Goal: Complete application form

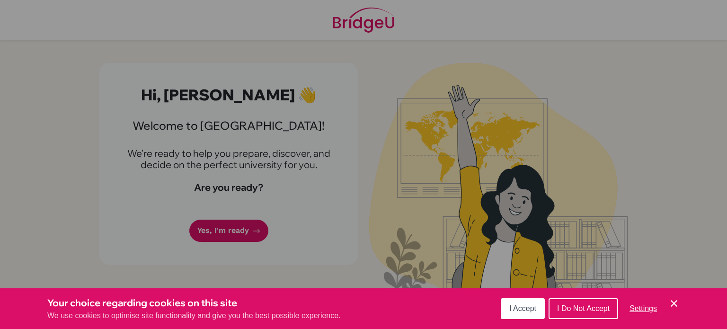
click at [305, 176] on div "Cookie Preferences" at bounding box center [363, 164] width 727 height 329
click at [561, 299] on button "I Do Not Accept" at bounding box center [583, 308] width 70 height 21
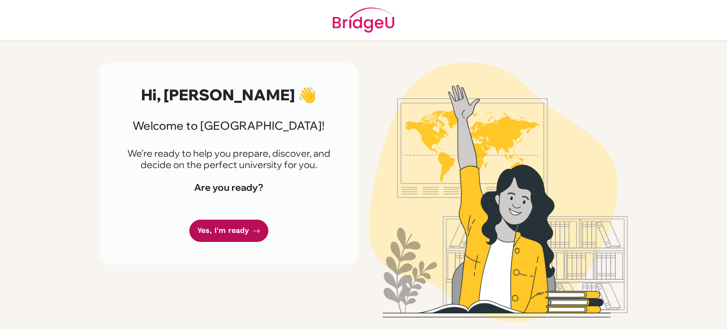
click at [248, 233] on link "Yes, I'm ready" at bounding box center [228, 231] width 79 height 22
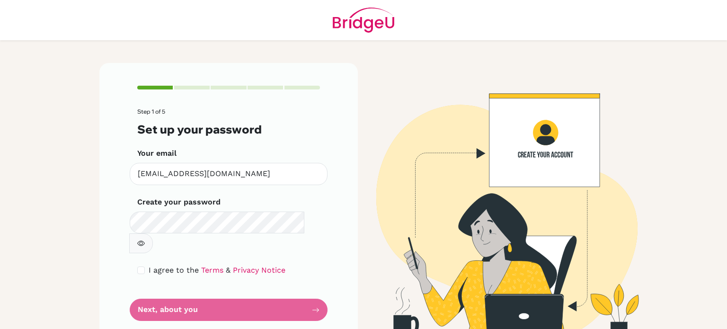
click at [249, 278] on form "Step 1 of 5 Set up your password Your email [EMAIL_ADDRESS][DOMAIN_NAME] Invali…" at bounding box center [228, 214] width 183 height 212
click at [249, 280] on form "Step 1 of 5 Set up your password Your email [EMAIL_ADDRESS][DOMAIN_NAME] Invali…" at bounding box center [228, 214] width 183 height 212
click at [249, 282] on form "Step 1 of 5 Set up your password Your email [EMAIL_ADDRESS][DOMAIN_NAME] Invali…" at bounding box center [228, 214] width 183 height 212
click at [138, 266] on input "checkbox" at bounding box center [141, 270] width 8 height 8
checkbox input "true"
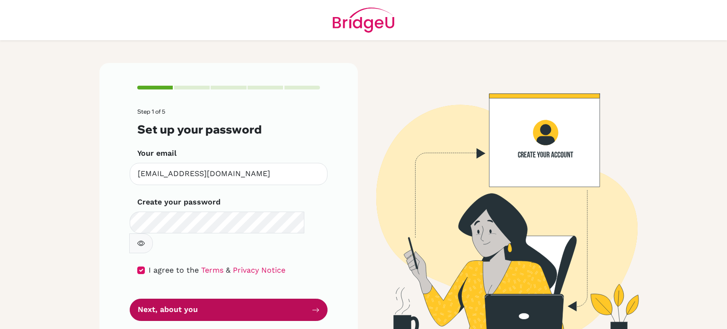
click at [170, 299] on button "Next, about you" at bounding box center [229, 310] width 198 height 22
